Goal: Use online tool/utility

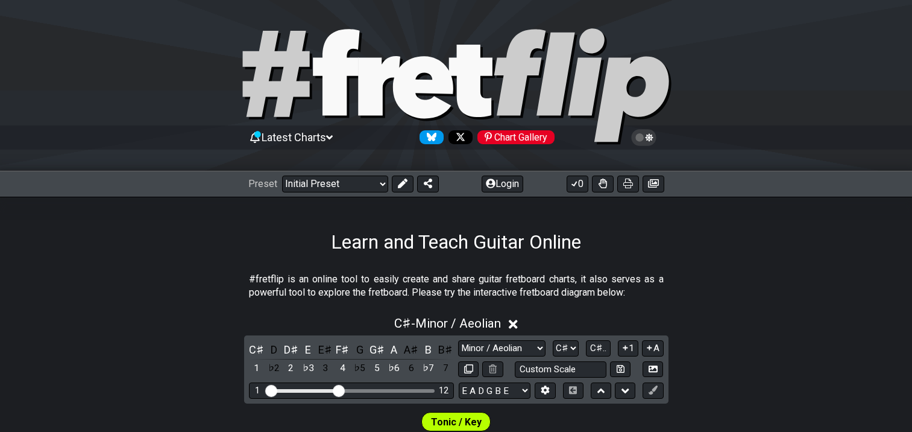
select select "Minor / Aeolian"
select select "C#"
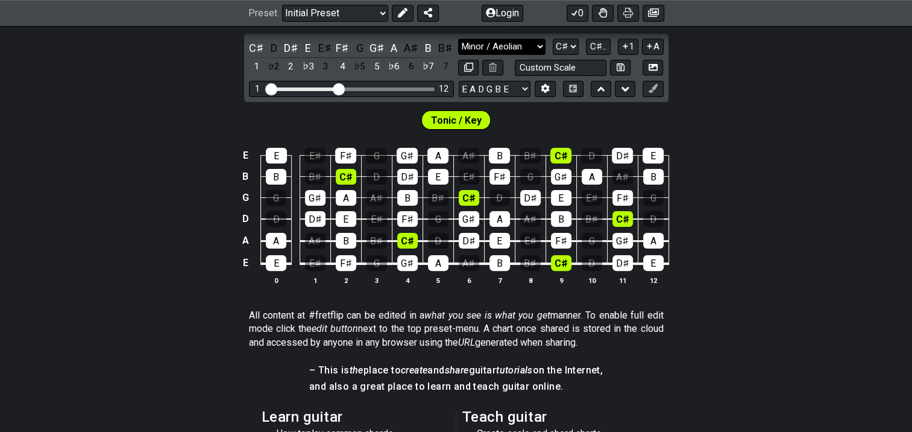
click at [538, 45] on select "Minor Pentatonic Click to edit Minor Pentatonic Major Pentatonic Minor Blues Ma…" at bounding box center [501, 47] width 87 height 16
select select "Major / [PERSON_NAME]"
click at [458, 39] on select "Minor Pentatonic Click to edit Minor Pentatonic Major Pentatonic Minor Blues Ma…" at bounding box center [501, 47] width 87 height 16
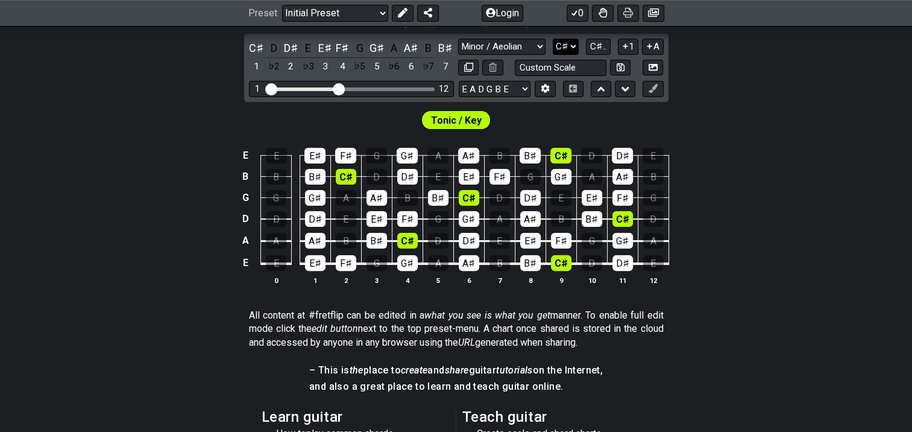
click at [566, 49] on select "A♭ A A♯ B♭ B C C♯ D♭ D D♯ E♭ E F F♯ G♭ G G♯" at bounding box center [566, 47] width 26 height 16
select select "A"
click at [554, 39] on select "A♭ A A♯ B♭ B C C♯ D♭ D D♯ E♭ E F F♯ G♭ G G♯" at bounding box center [566, 47] width 26 height 16
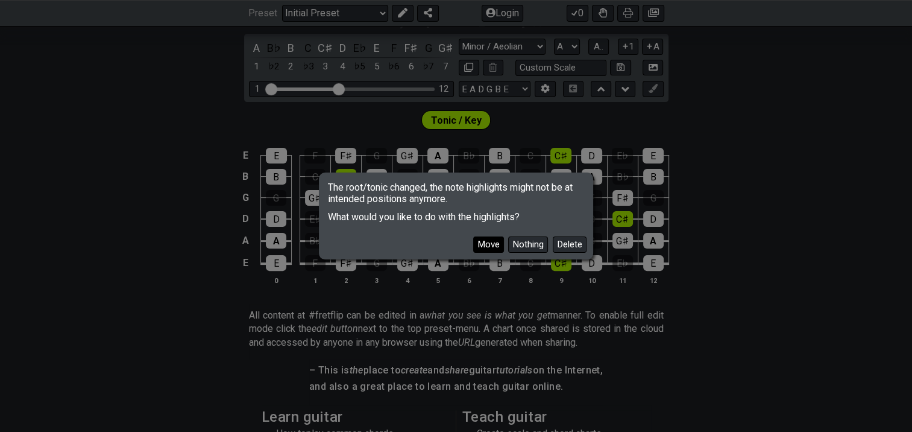
click at [493, 243] on button "Move" at bounding box center [488, 244] width 31 height 16
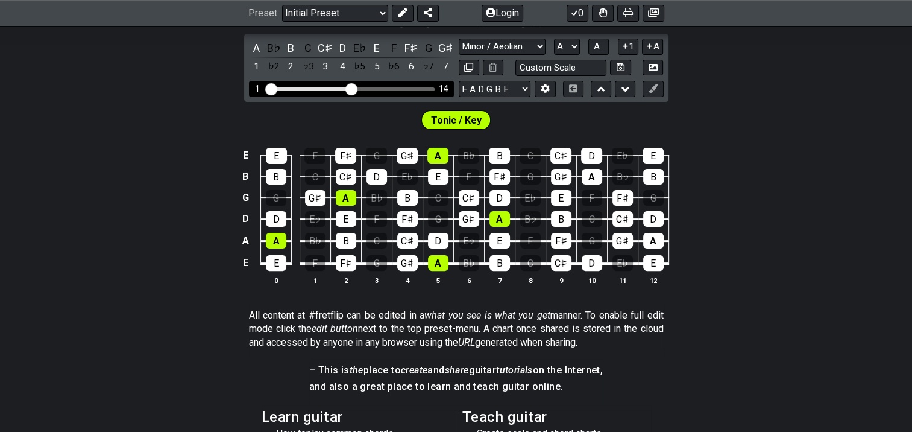
drag, startPoint x: 342, startPoint y: 88, endPoint x: 351, endPoint y: 89, distance: 9.1
click at [351, 88] on input "Visible fret range" at bounding box center [351, 88] width 171 height 0
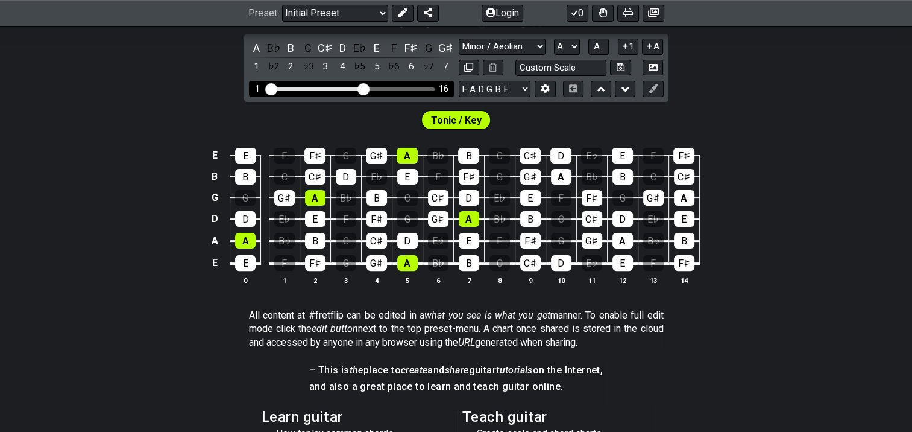
drag, startPoint x: 351, startPoint y: 89, endPoint x: 366, endPoint y: 89, distance: 15.1
click at [366, 88] on input "Visible fret range" at bounding box center [351, 88] width 171 height 0
